Goal: Transaction & Acquisition: Purchase product/service

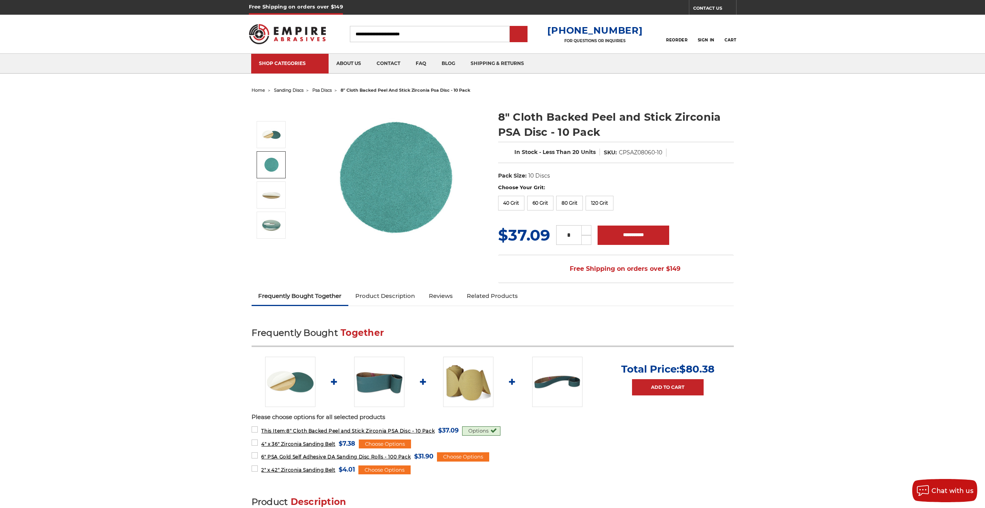
click at [275, 171] on link at bounding box center [271, 164] width 29 height 27
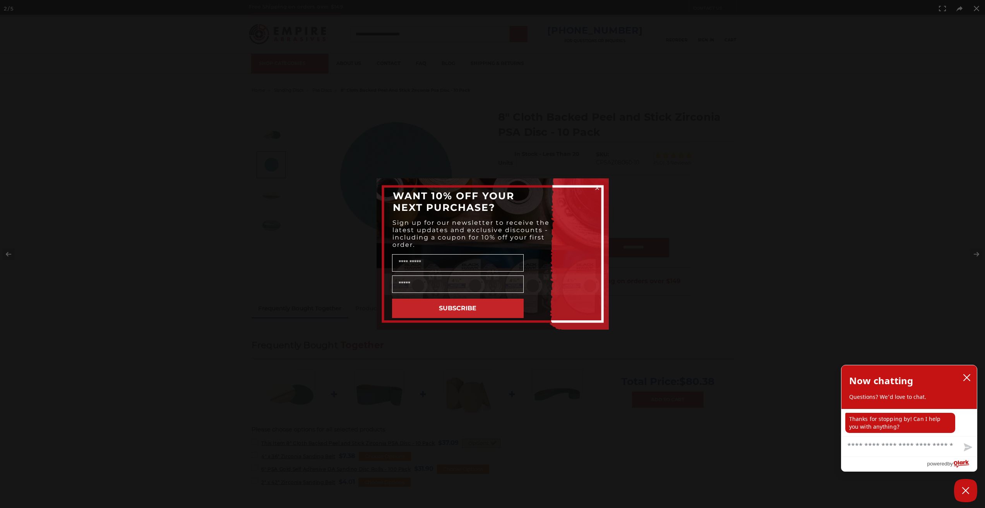
click at [916, 439] on textarea "Chat with us" at bounding box center [908, 447] width 135 height 20
type textarea "*"
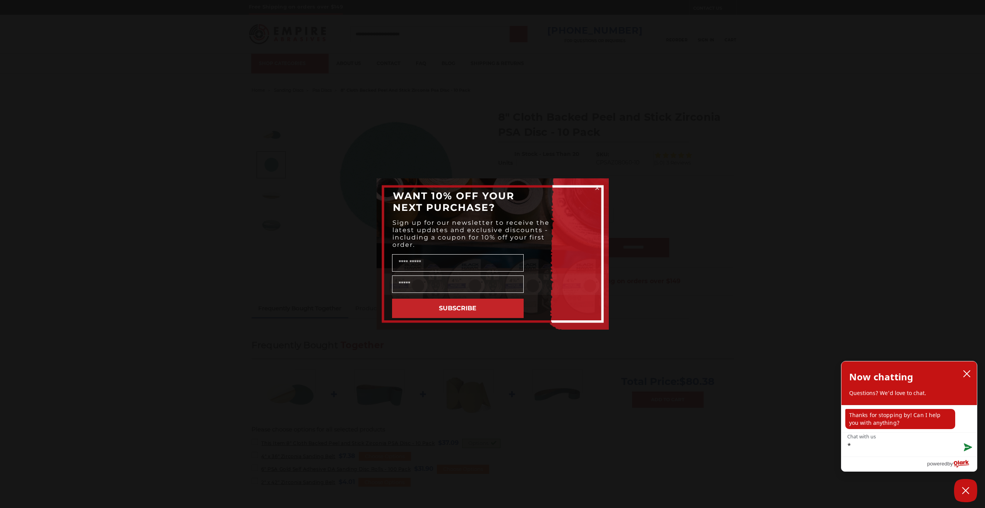
type textarea "**"
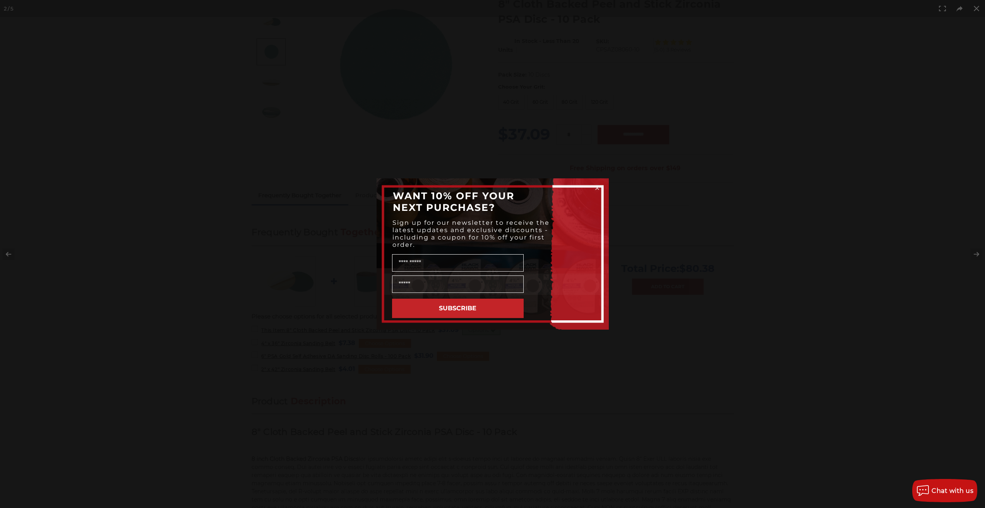
click at [596, 188] on icon "Close dialog" at bounding box center [597, 188] width 3 height 3
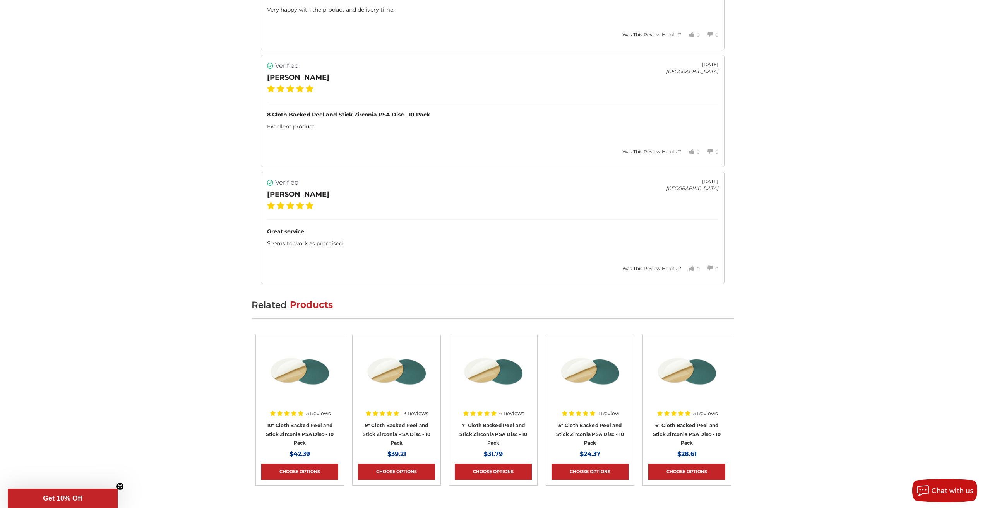
scroll to position [1209, 0]
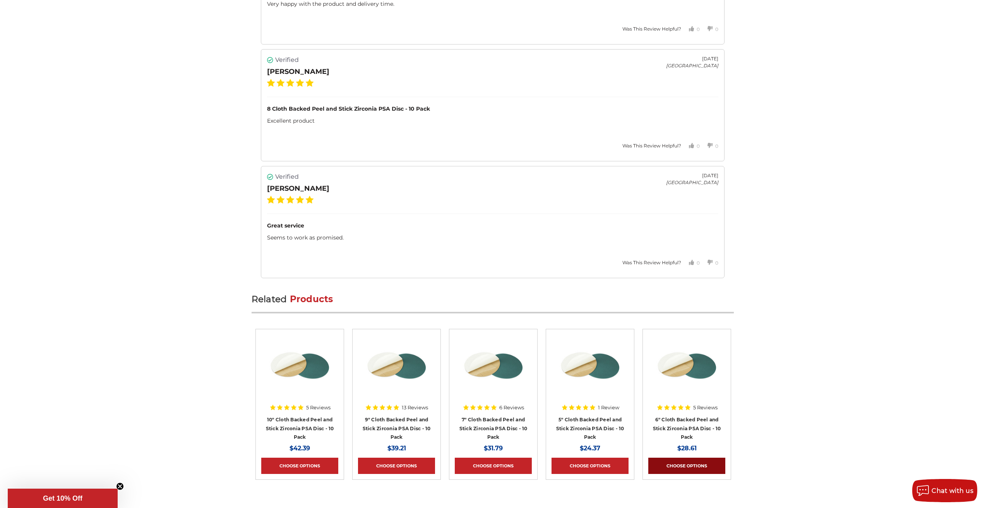
click at [656, 458] on link "Choose Options" at bounding box center [686, 466] width 77 height 16
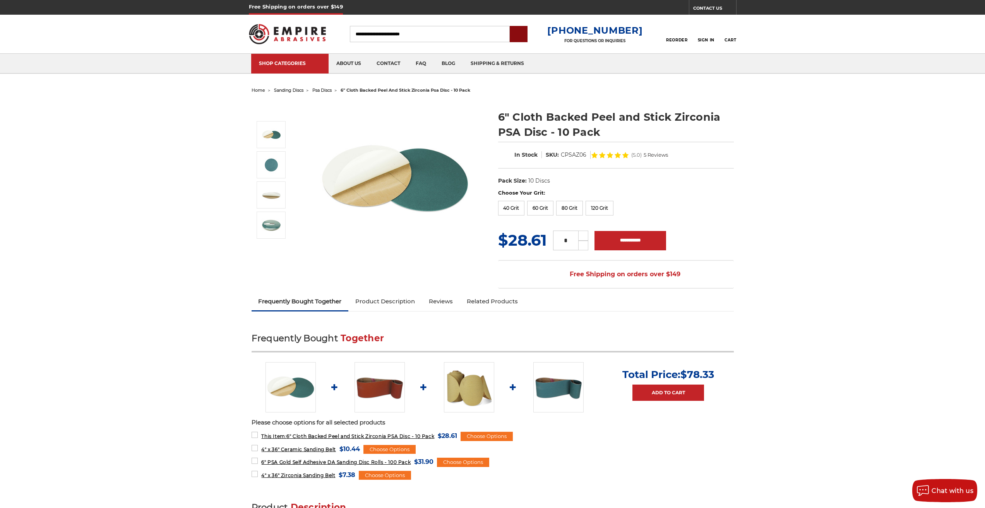
click at [526, 40] on input "submit" at bounding box center [518, 34] width 15 height 15
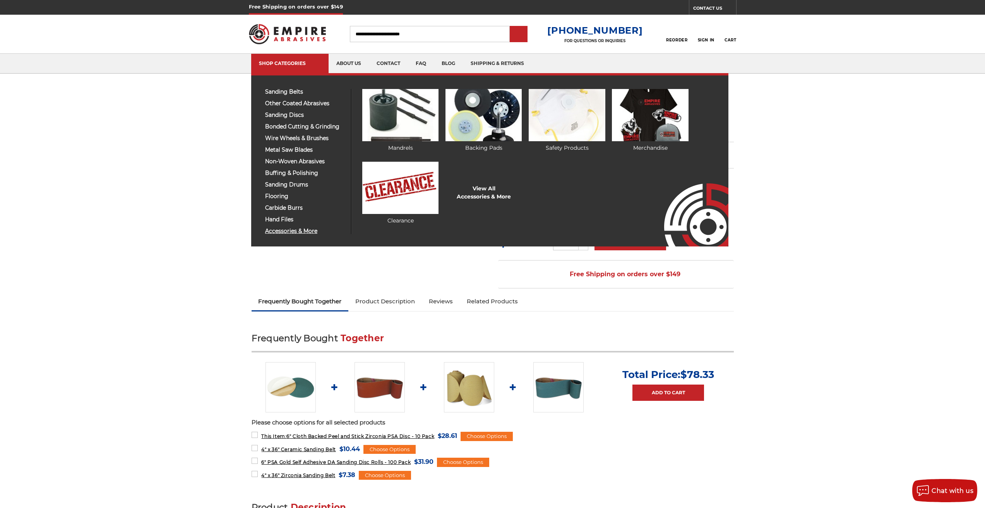
click at [260, 234] on link "accessories & more" at bounding box center [305, 231] width 92 height 6
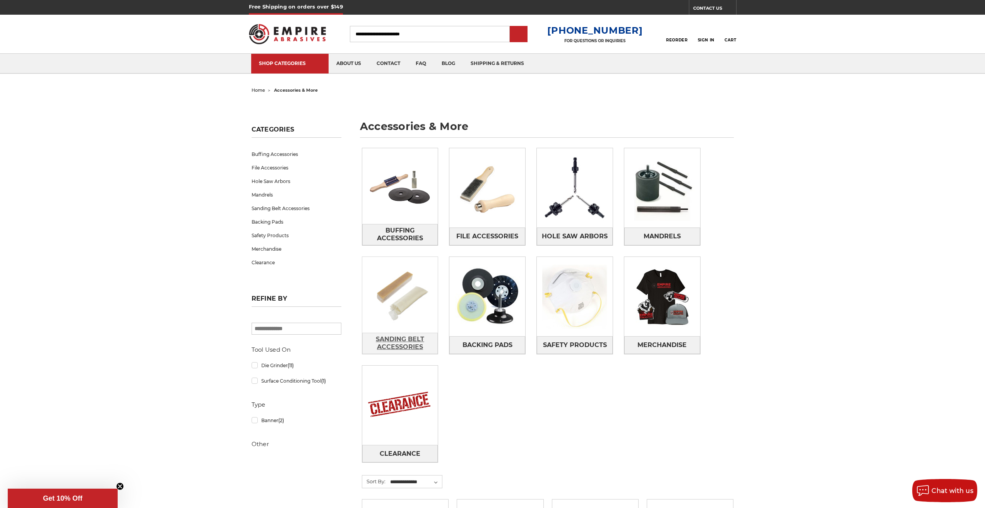
click at [369, 333] on span "Sanding Belt Accessories" at bounding box center [400, 343] width 75 height 21
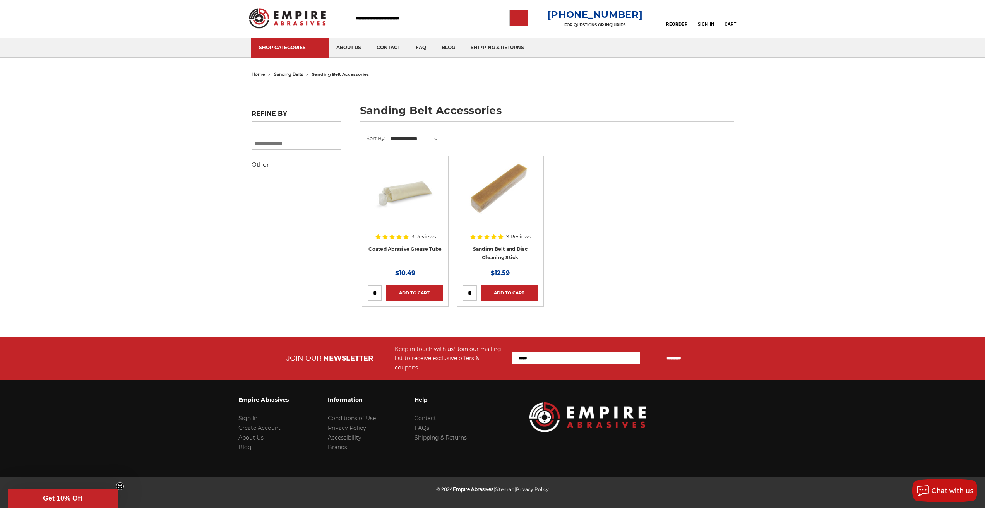
scroll to position [17, 0]
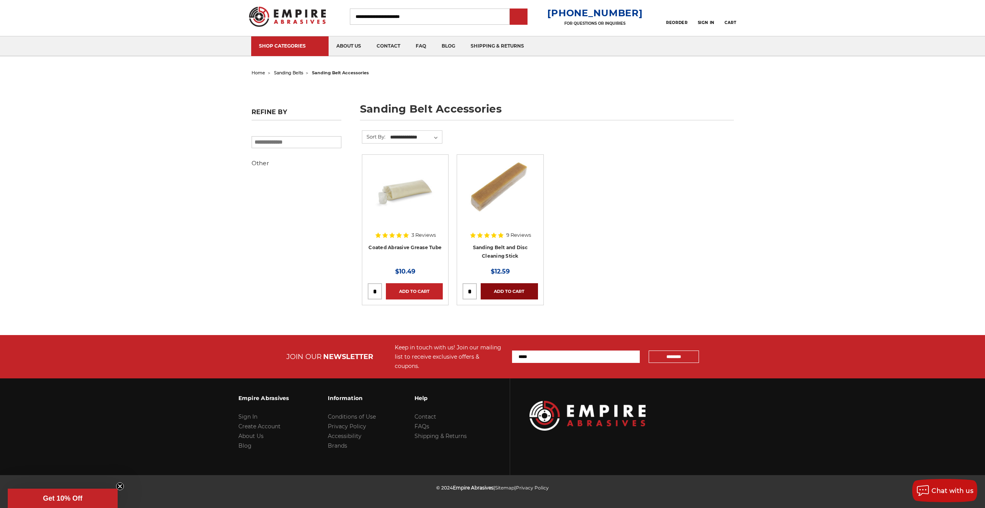
click at [486, 284] on link "Add to Cart" at bounding box center [509, 291] width 57 height 16
click at [398, 139] on select "**********" at bounding box center [415, 138] width 53 height 12
click at [389, 132] on select "**********" at bounding box center [415, 138] width 53 height 12
click at [583, 401] on img at bounding box center [587, 416] width 116 height 30
click at [336, 413] on link "Conditions of Use" at bounding box center [352, 416] width 48 height 7
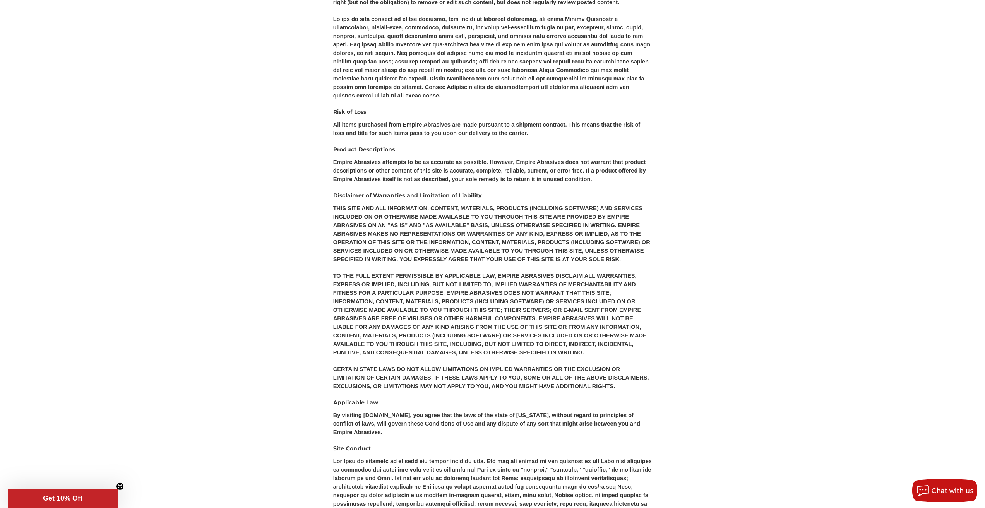
scroll to position [873, 0]
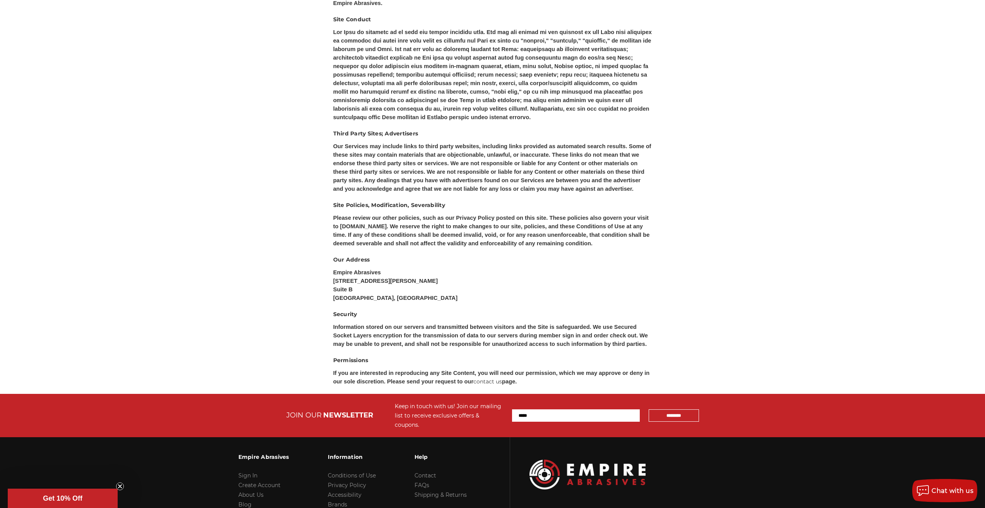
click at [618, 460] on img at bounding box center [587, 475] width 116 height 30
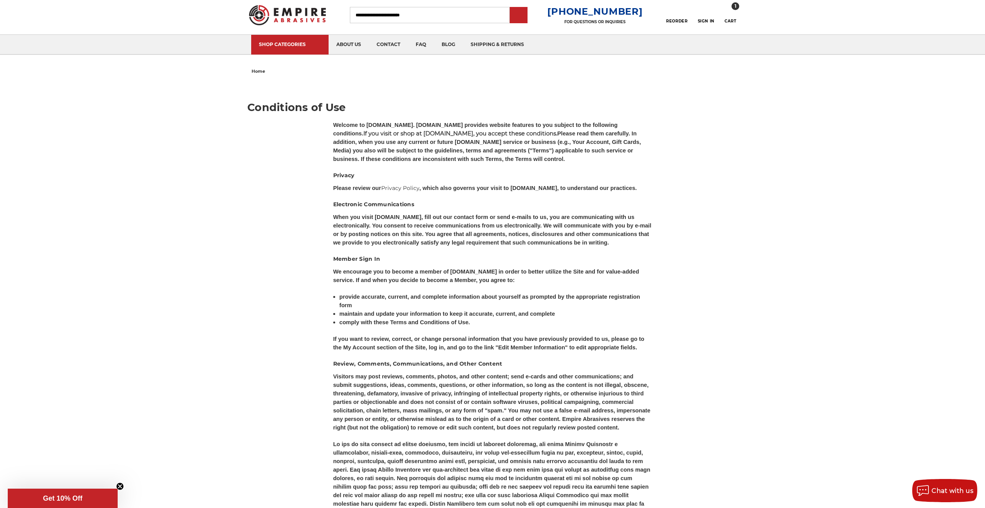
scroll to position [0, 0]
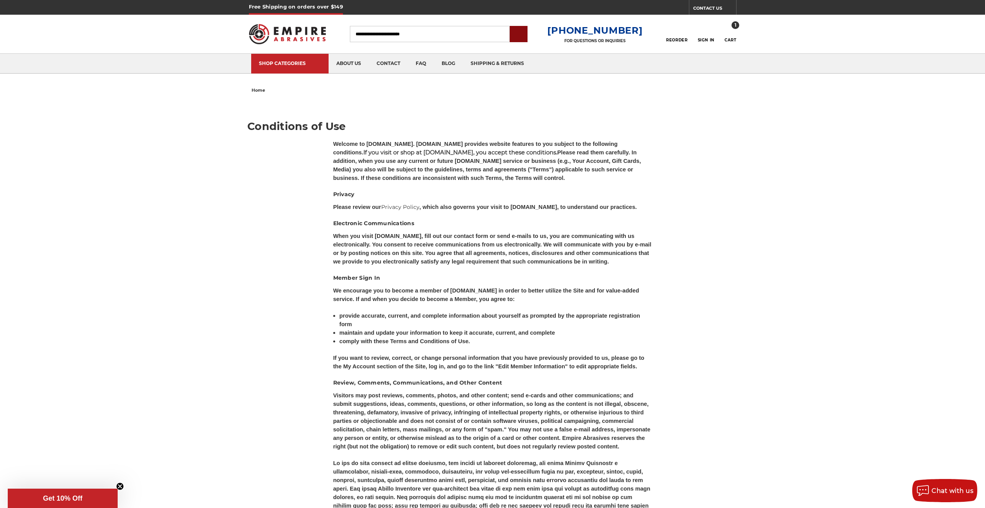
click at [526, 38] on input "submit" at bounding box center [518, 34] width 15 height 15
